Goal: Find specific page/section: Find specific page/section

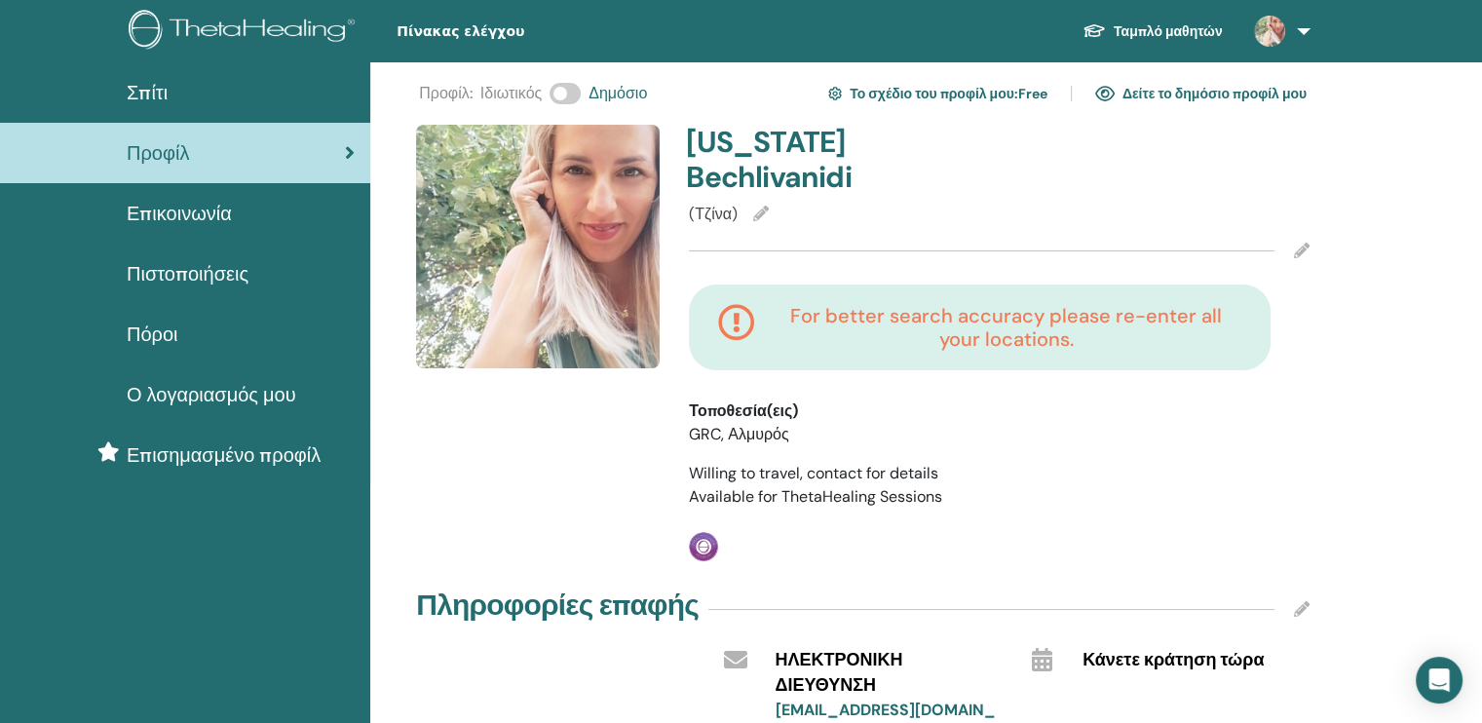
click at [226, 266] on span "Πιστοποιήσεις" at bounding box center [188, 273] width 122 height 29
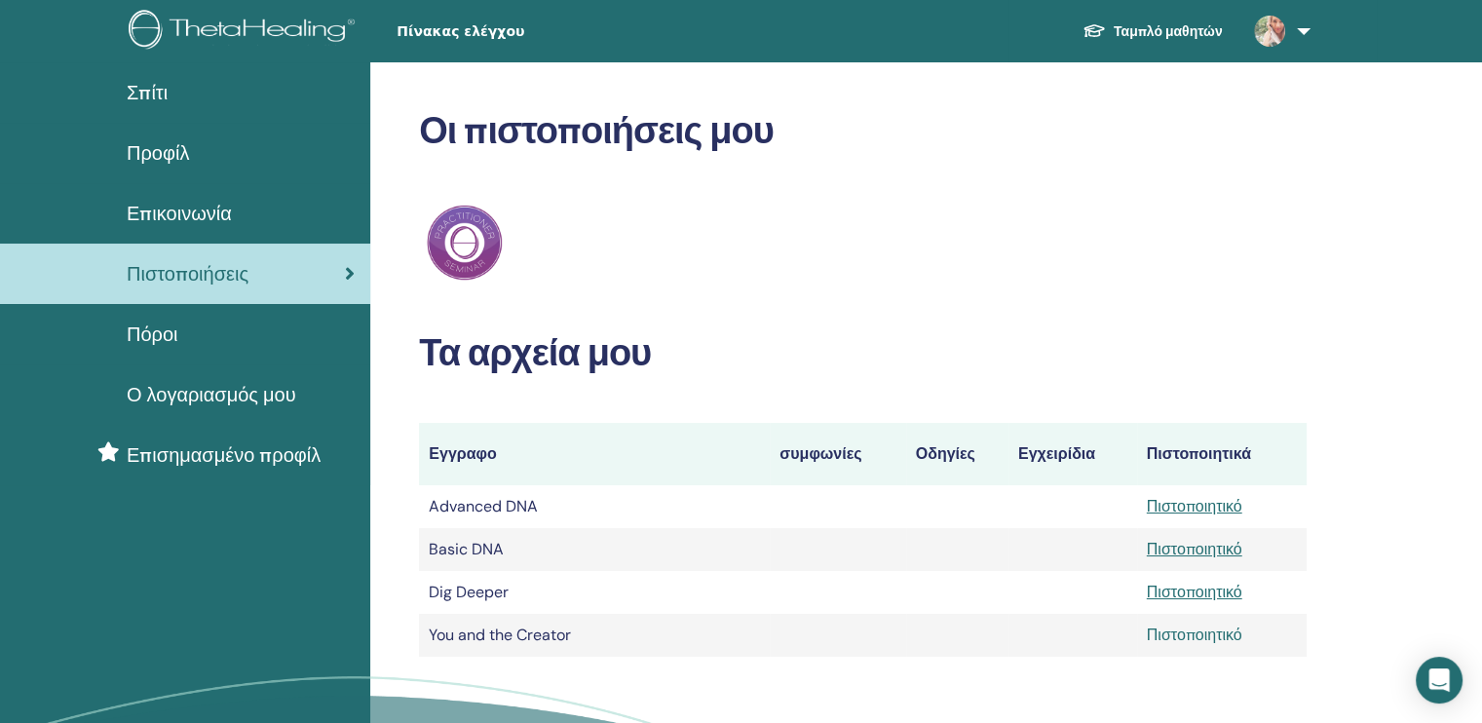
click at [1179, 630] on link "Πιστοποιητικό" at bounding box center [1193, 634] width 95 height 20
click at [149, 85] on span "Σπίτι" at bounding box center [147, 92] width 41 height 29
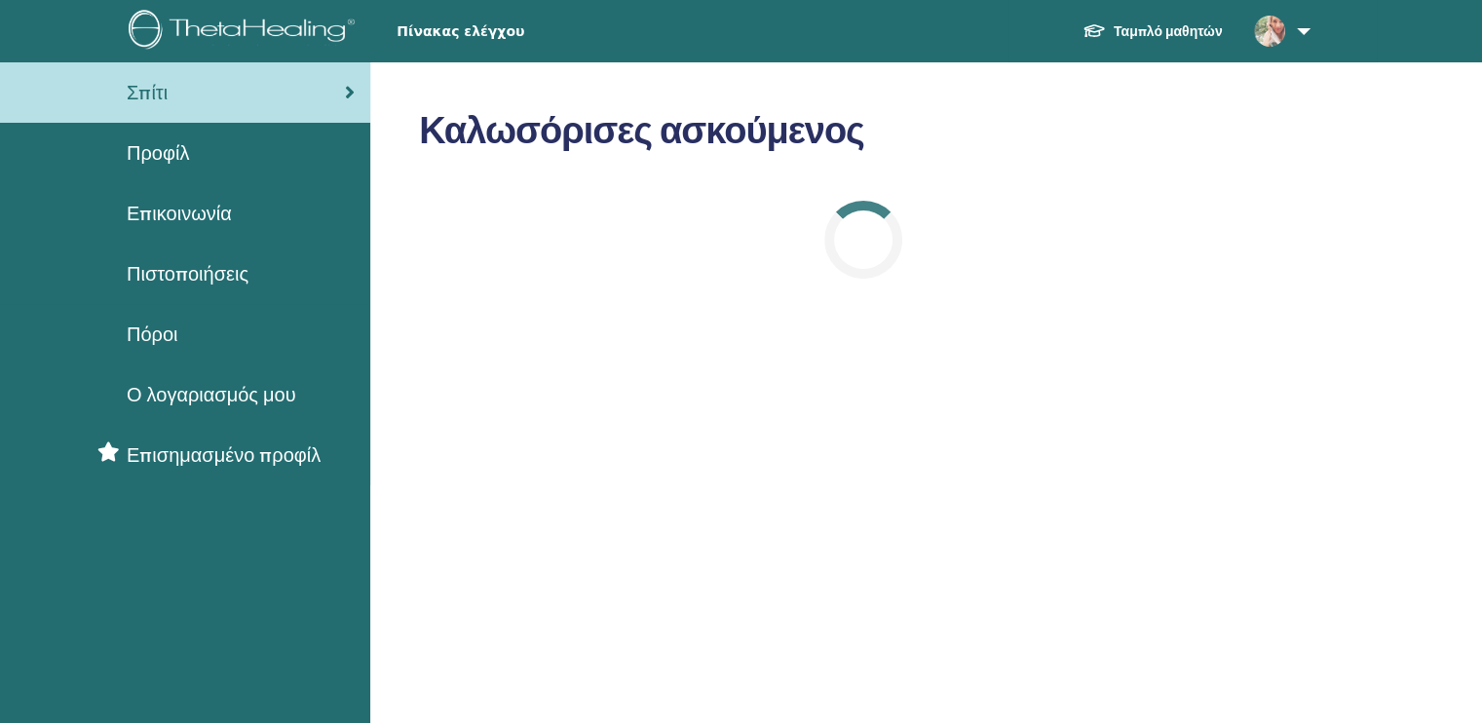
click at [1297, 34] on link at bounding box center [1278, 31] width 80 height 62
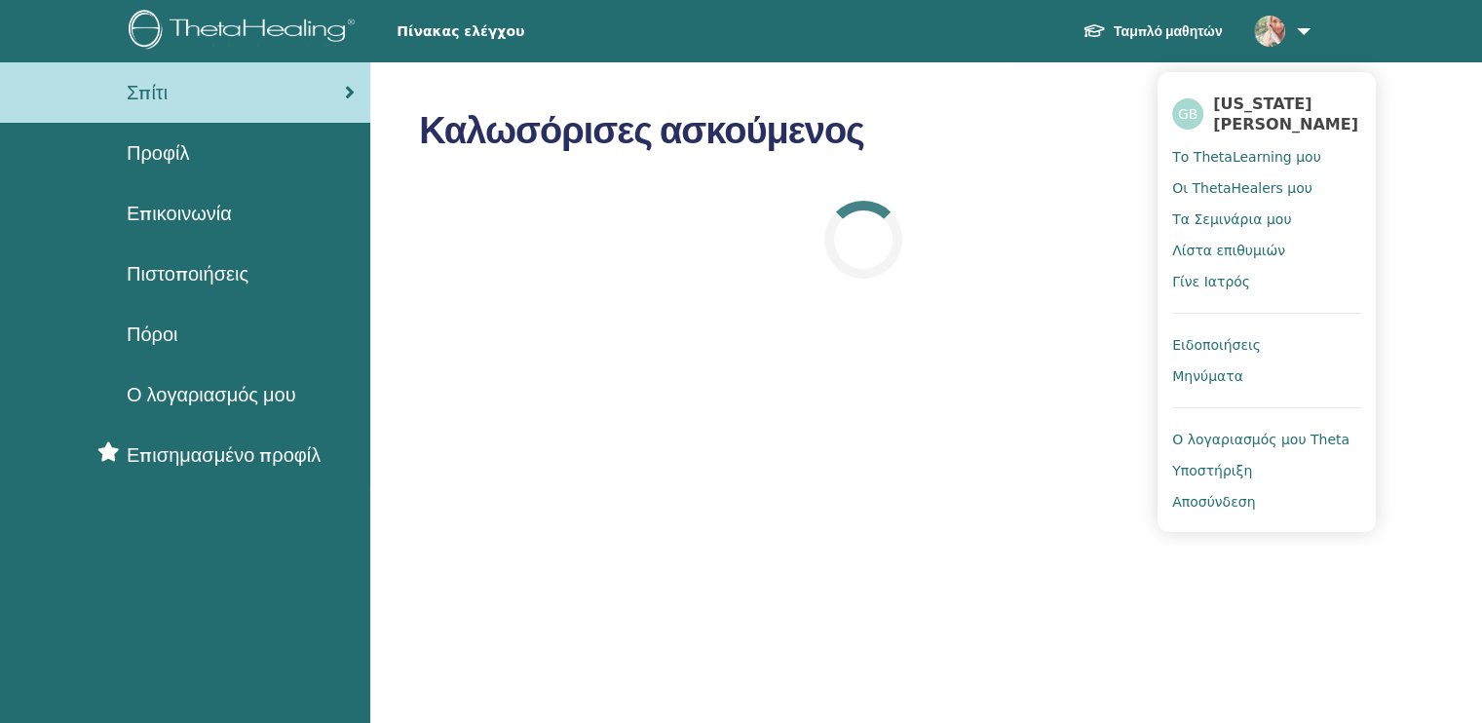
click at [1297, 34] on link at bounding box center [1278, 31] width 80 height 62
